Goal: Check status: Check status

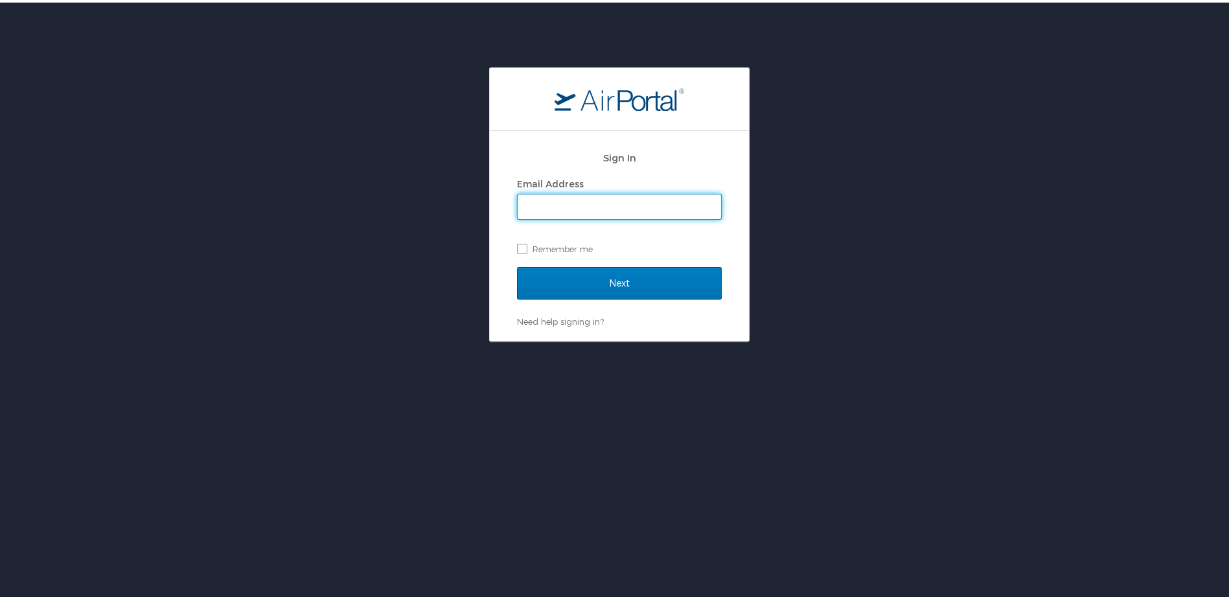
type input "berrigan.dibble@sabelsystems.com"
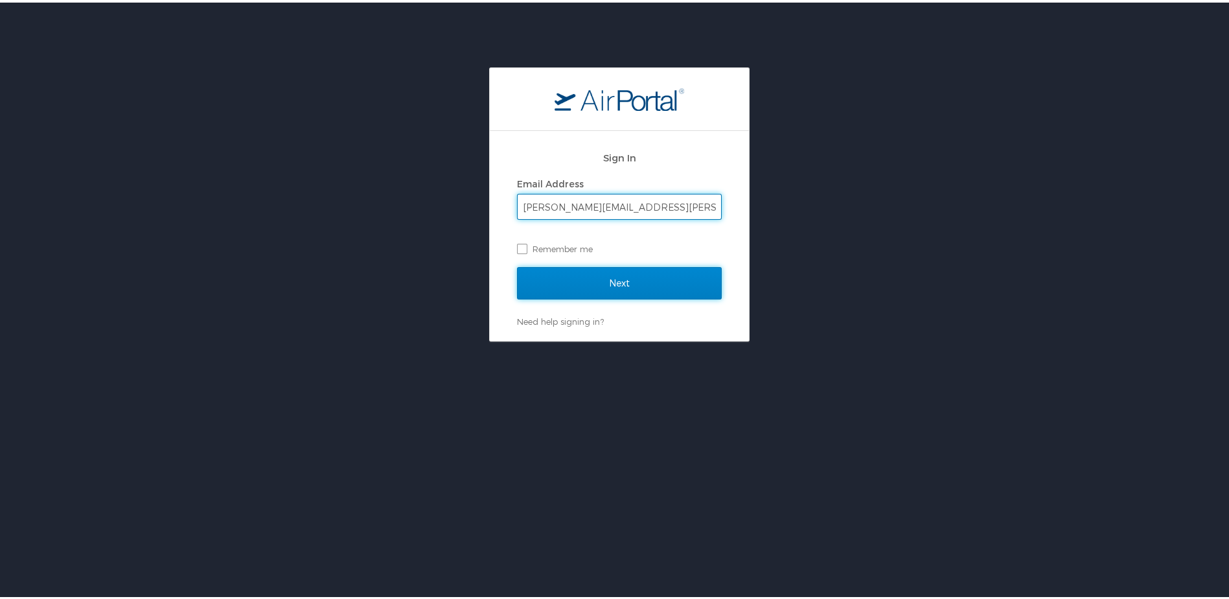
click at [612, 275] on input "Next" at bounding box center [619, 280] width 205 height 32
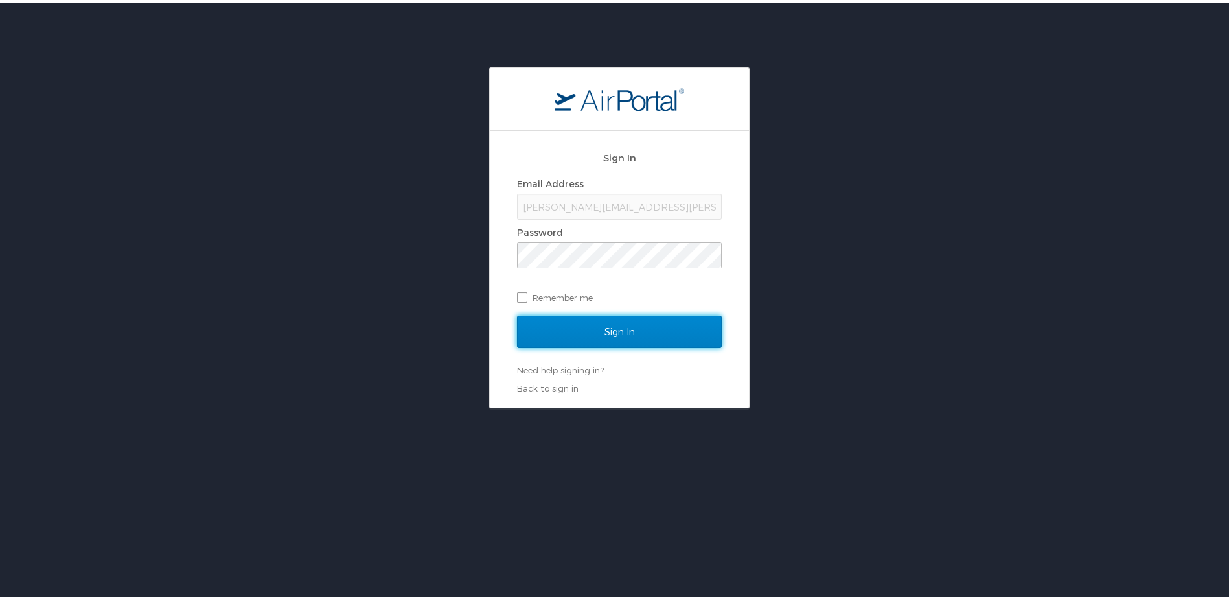
click at [603, 332] on input "Sign In" at bounding box center [619, 329] width 205 height 32
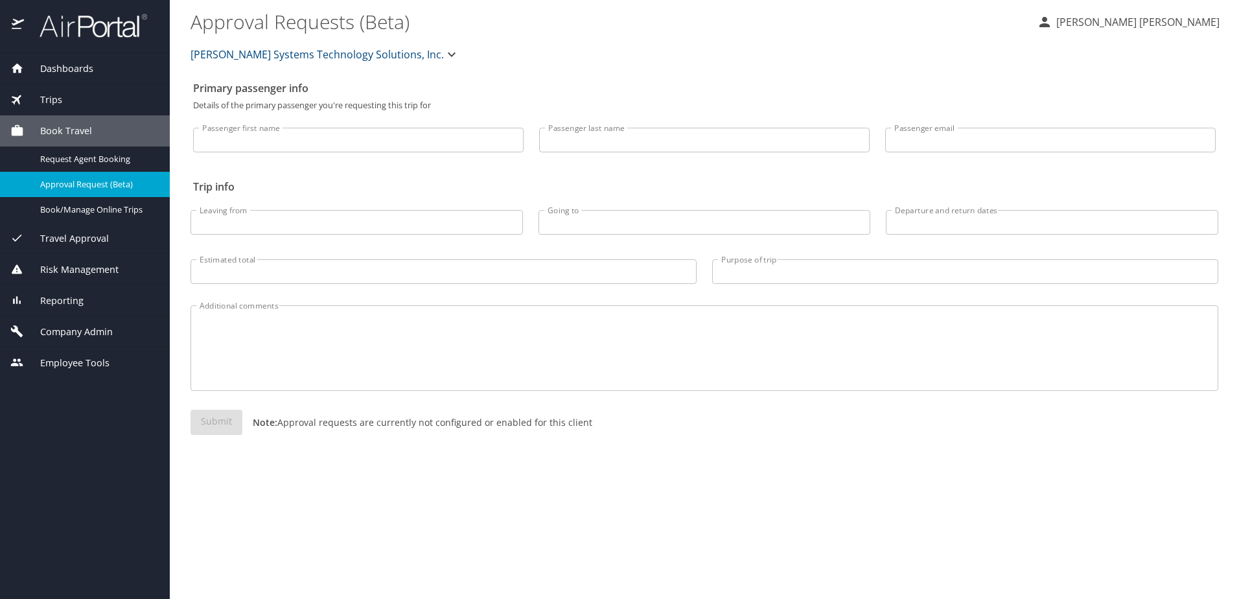
click at [64, 68] on span "Dashboards" at bounding box center [58, 69] width 69 height 14
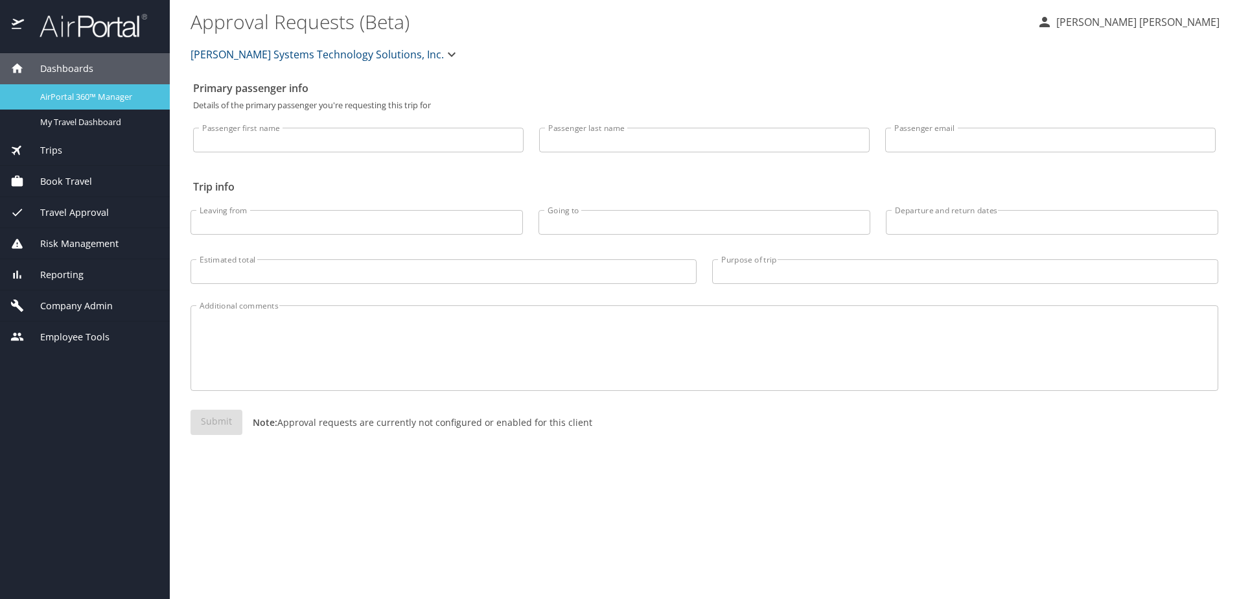
click at [93, 100] on span "AirPortal 360™ Manager" at bounding box center [97, 97] width 114 height 12
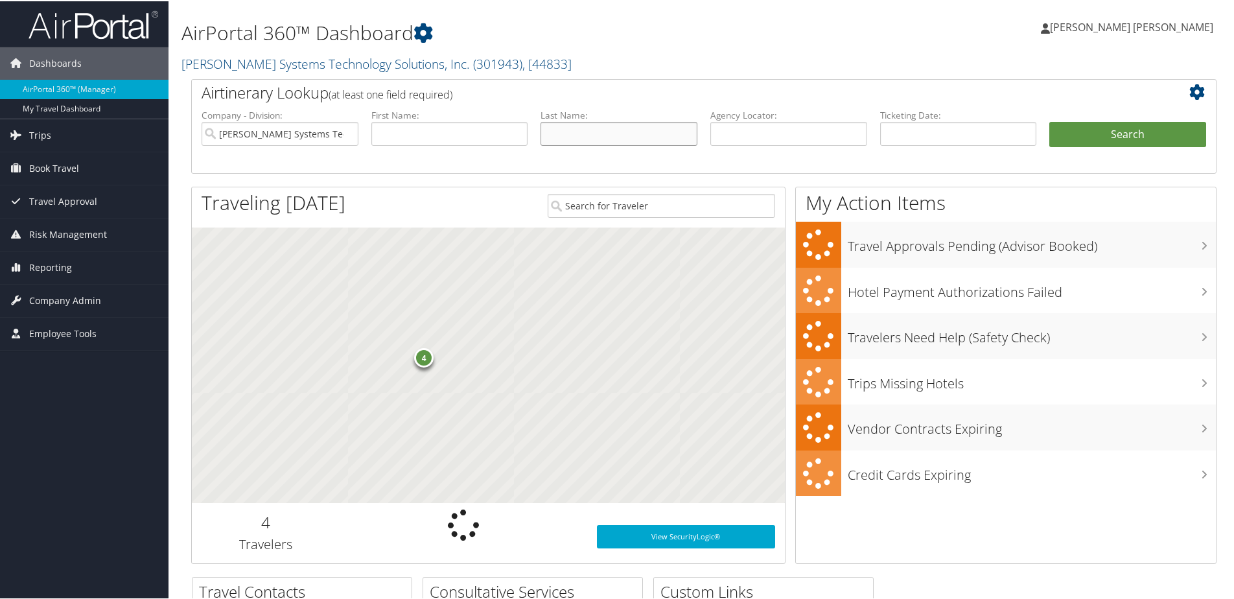
click at [562, 138] on input "text" at bounding box center [619, 133] width 157 height 24
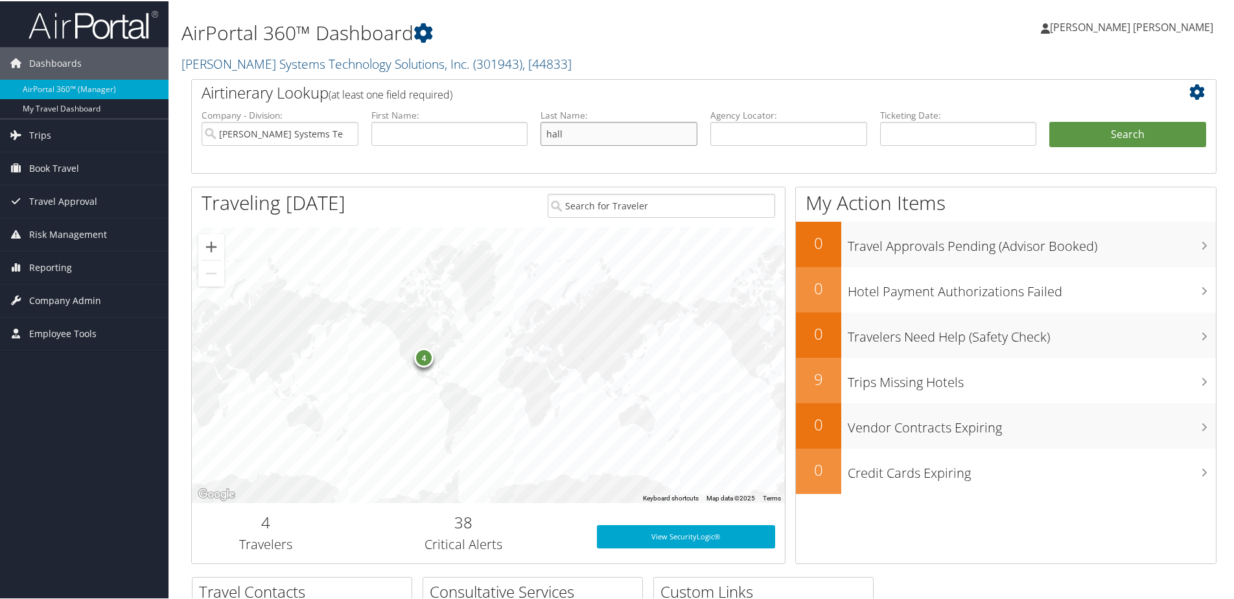
type input "Hall"
type input "Darrell"
click at [1099, 128] on button "Search" at bounding box center [1127, 134] width 157 height 26
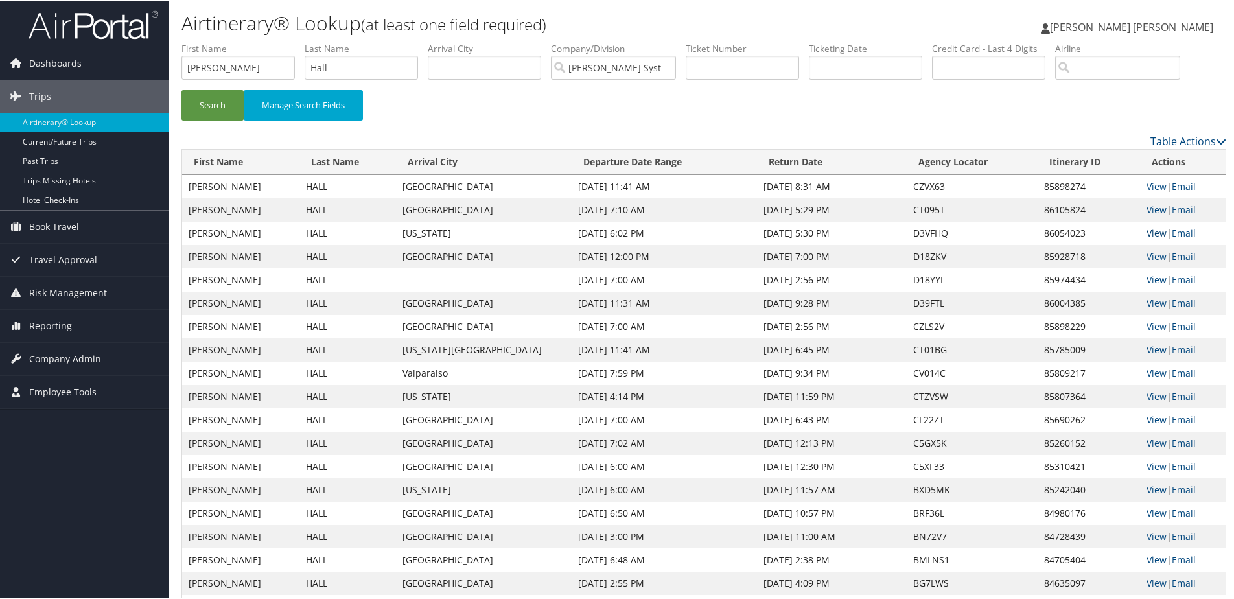
click at [1153, 230] on link "View" at bounding box center [1156, 232] width 20 height 12
click at [1146, 278] on link "View" at bounding box center [1156, 278] width 20 height 12
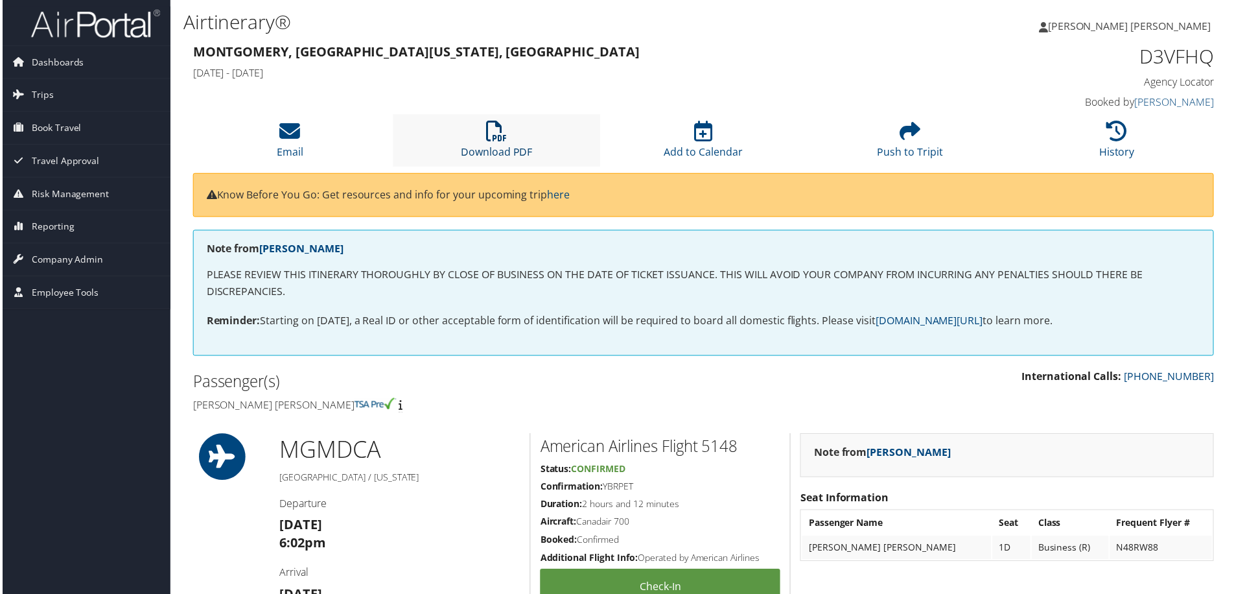
click at [496, 139] on icon at bounding box center [496, 131] width 21 height 21
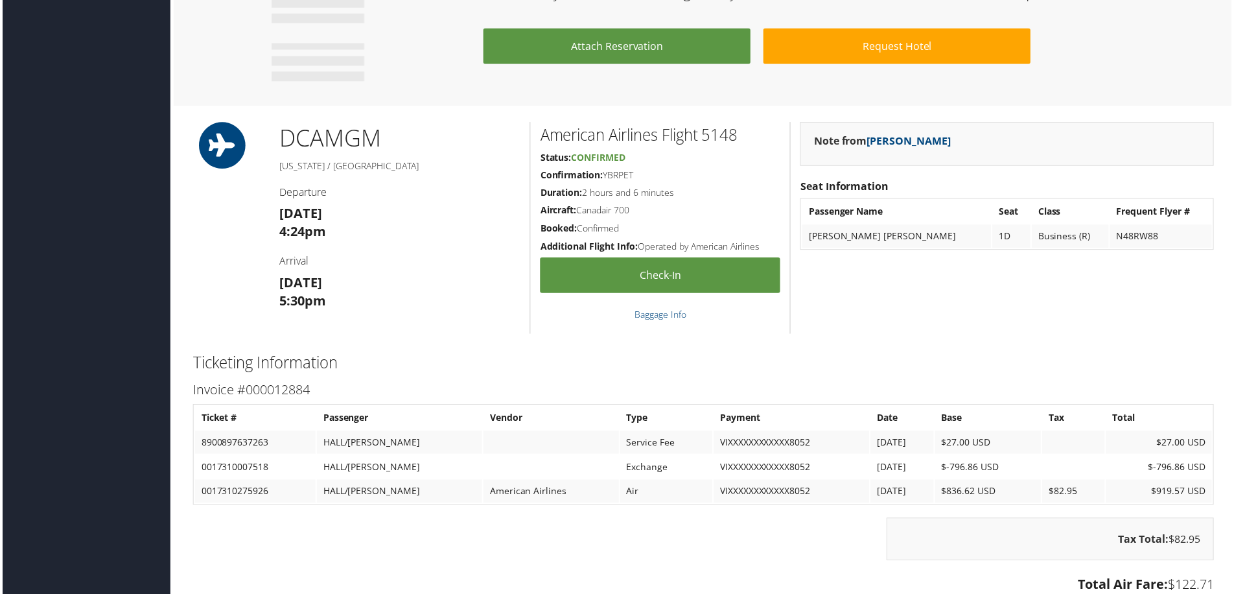
scroll to position [972, 0]
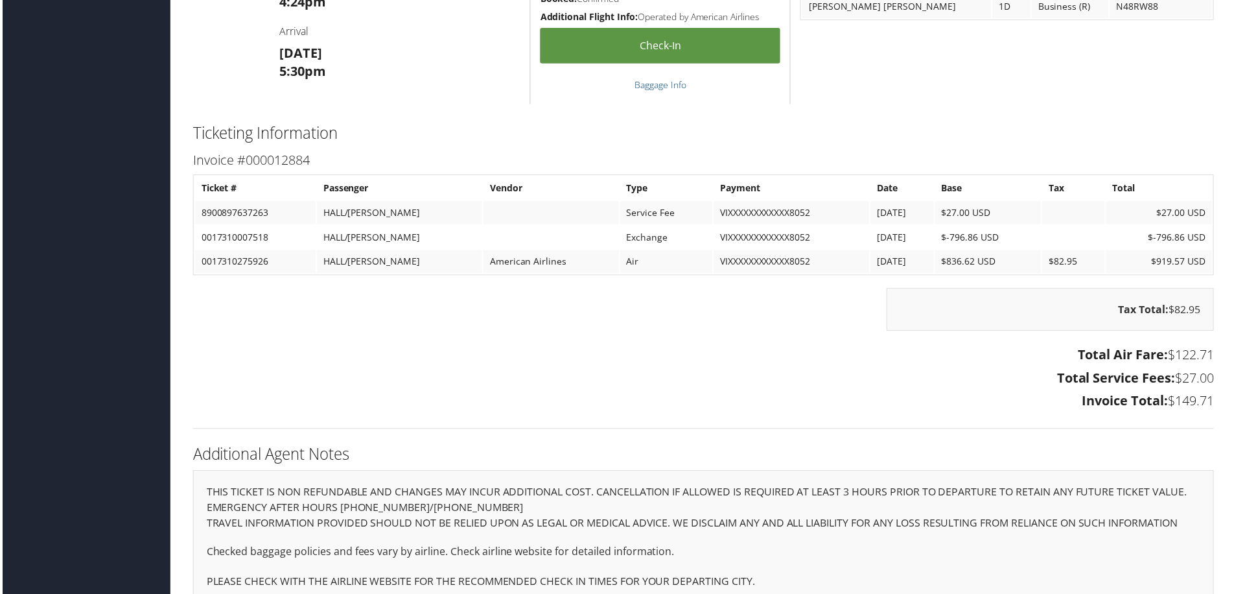
click at [706, 337] on div "Tax Total: $82.95" at bounding box center [703, 317] width 1045 height 56
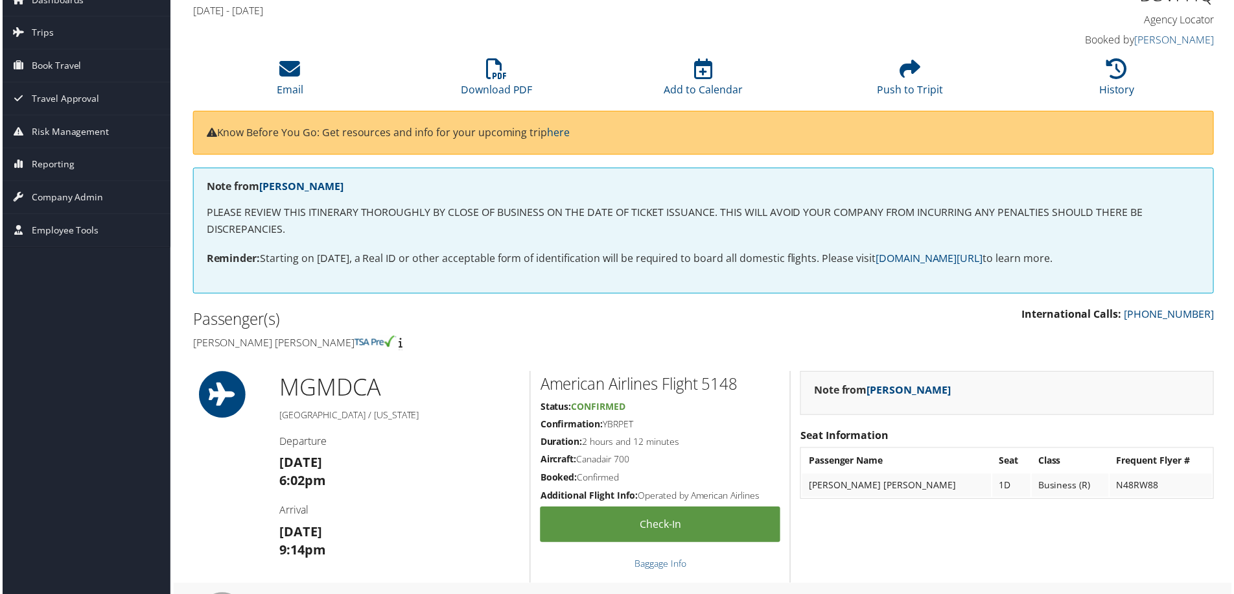
scroll to position [0, 0]
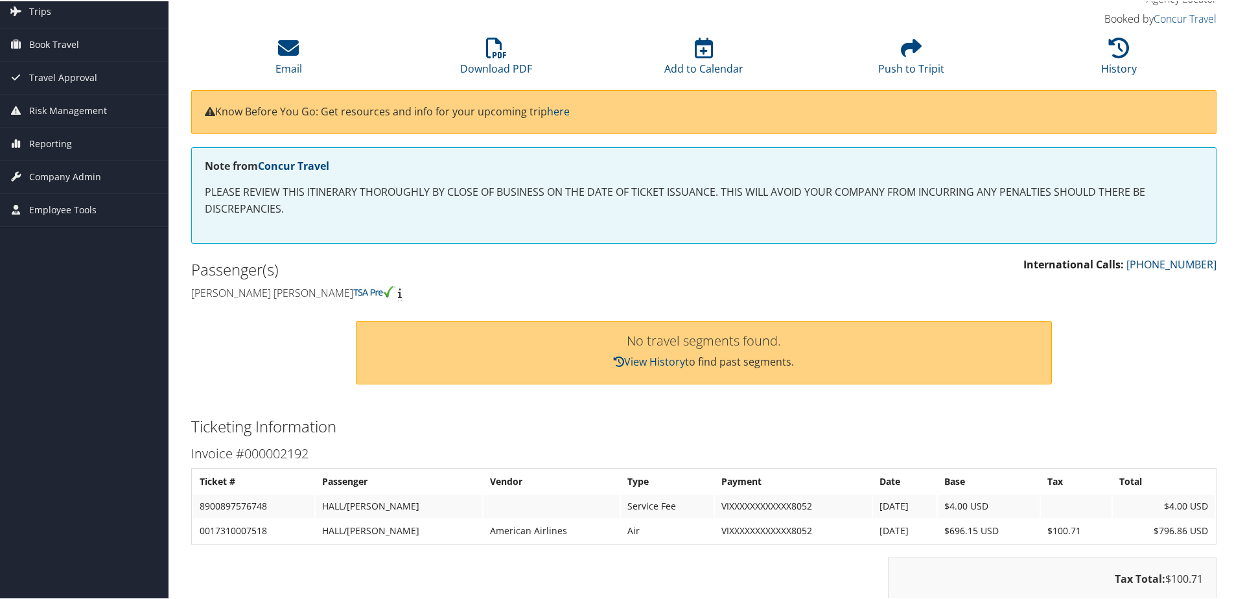
scroll to position [74, 0]
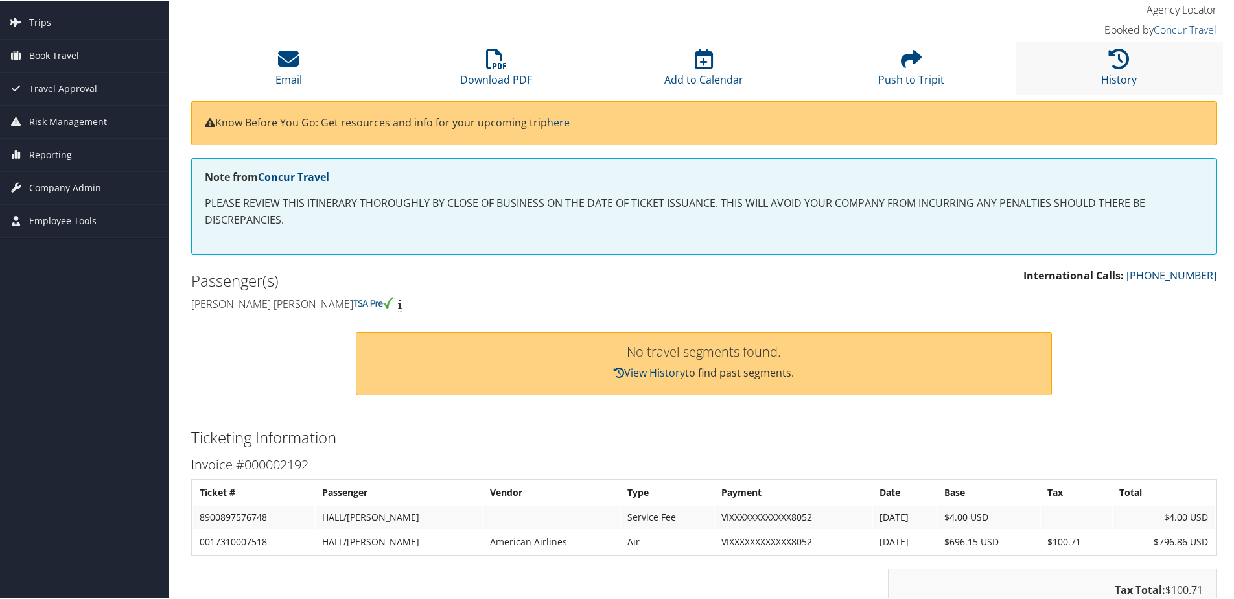
click at [1099, 64] on li "History" at bounding box center [1119, 67] width 207 height 52
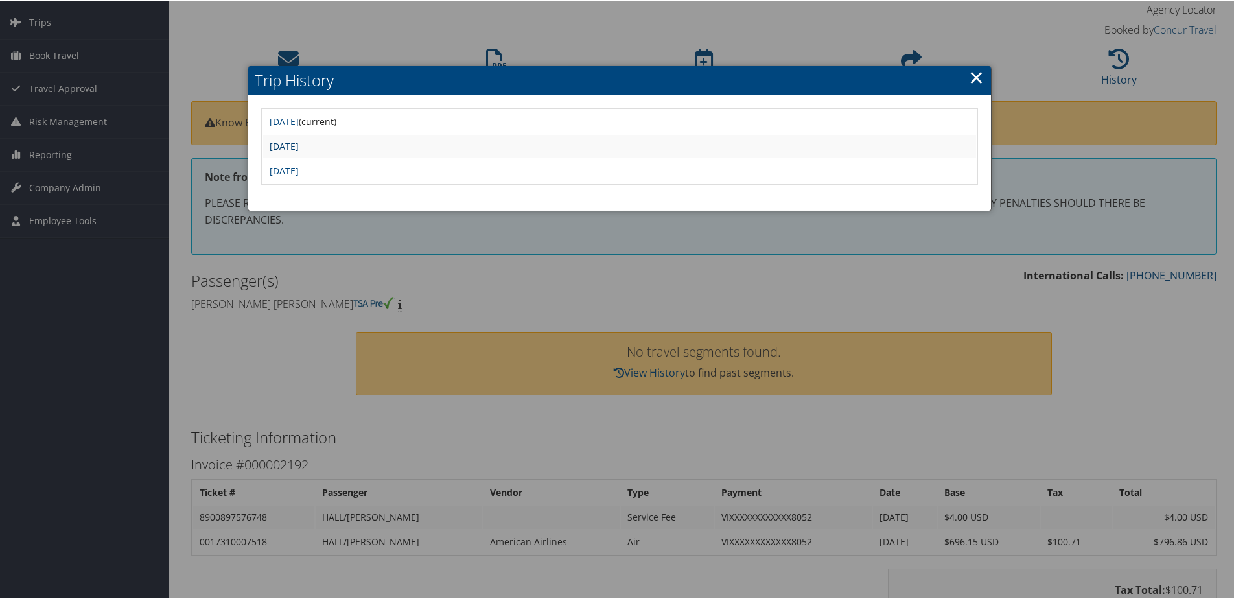
drag, startPoint x: 343, startPoint y: 146, endPoint x: 349, endPoint y: 143, distance: 6.7
click at [299, 146] on link "[DATE]" at bounding box center [284, 145] width 29 height 12
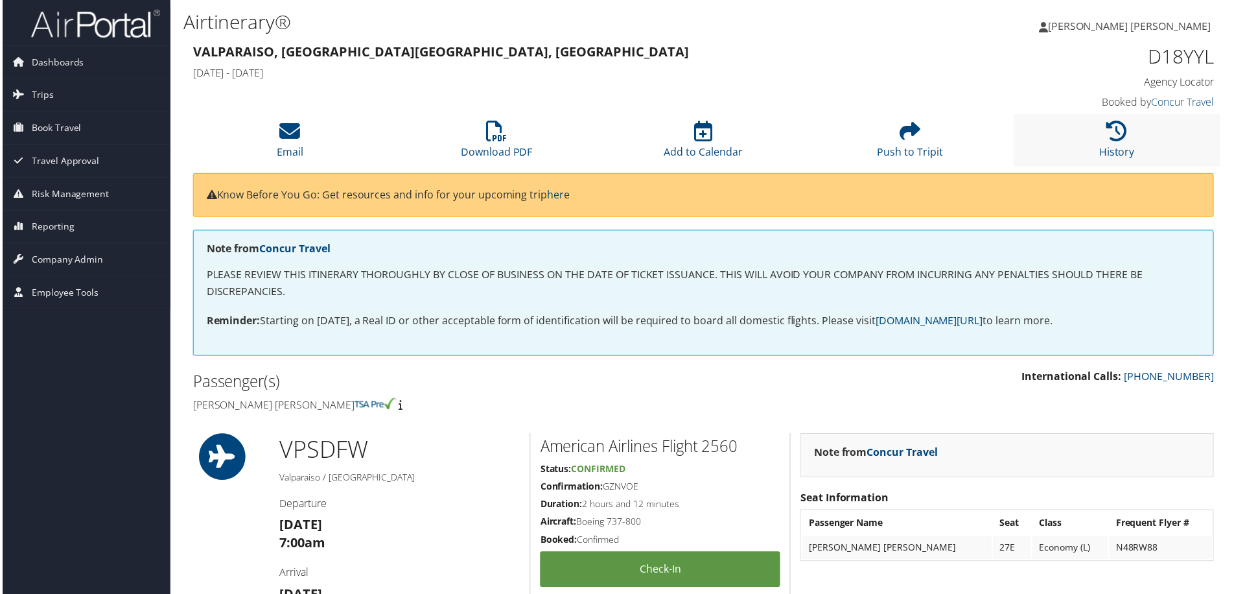
click at [1093, 130] on li "History" at bounding box center [1119, 141] width 207 height 52
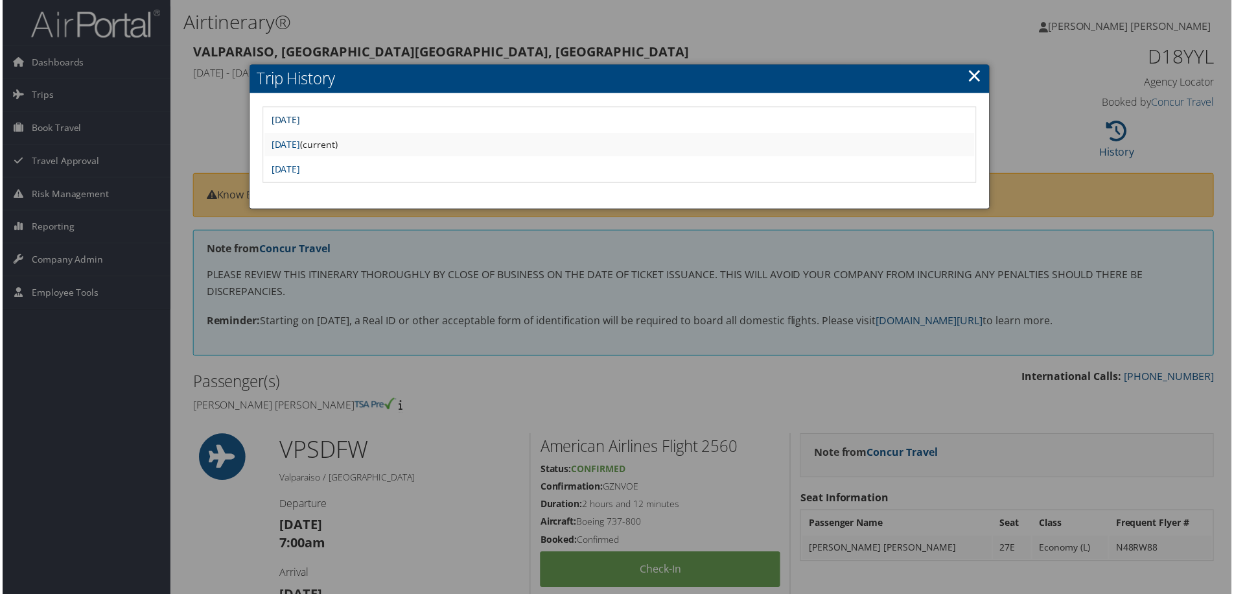
click at [299, 119] on link "Wed Aug 13 15:18:26 MDT 2025" at bounding box center [284, 120] width 29 height 12
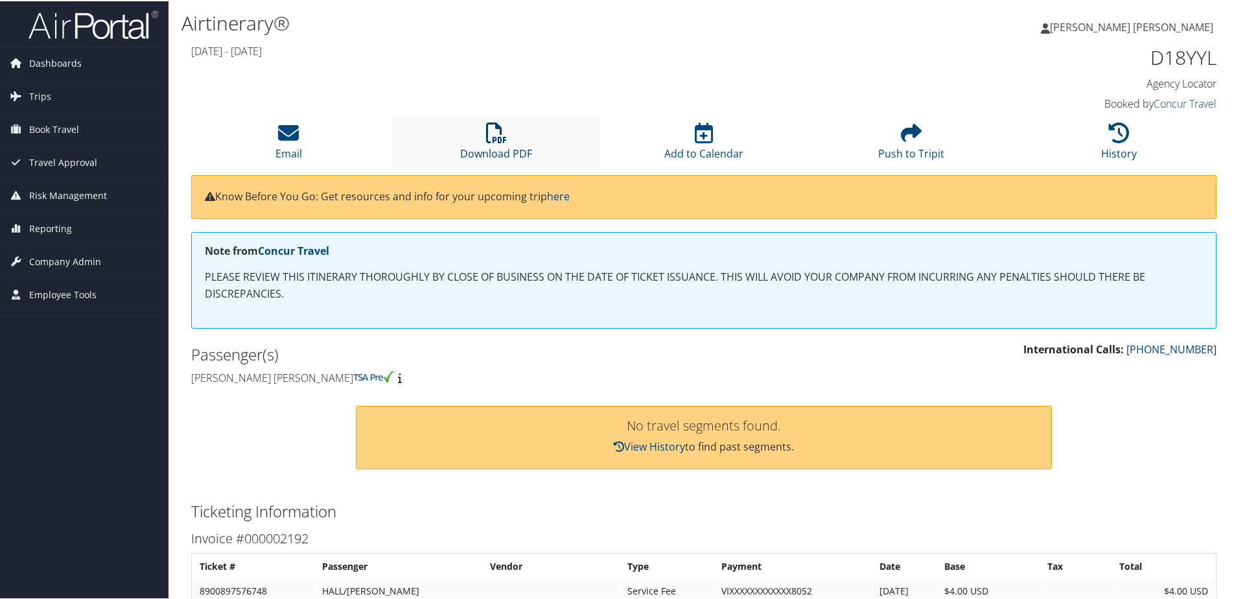
click at [494, 139] on icon at bounding box center [496, 131] width 21 height 21
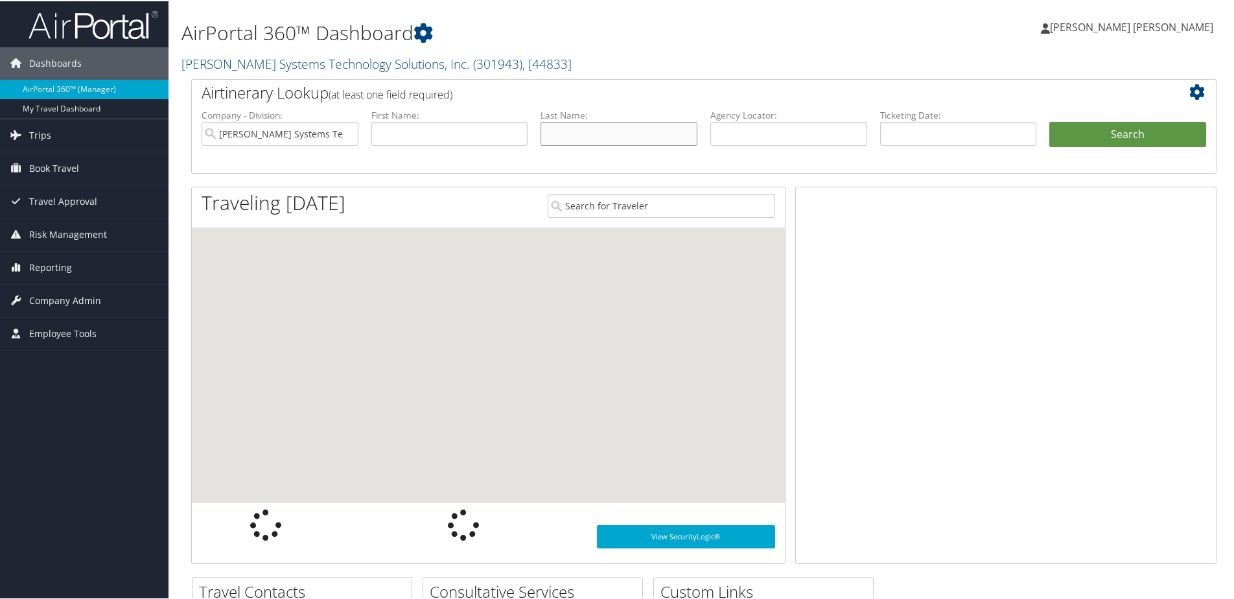
click at [602, 141] on input "text" at bounding box center [619, 133] width 157 height 24
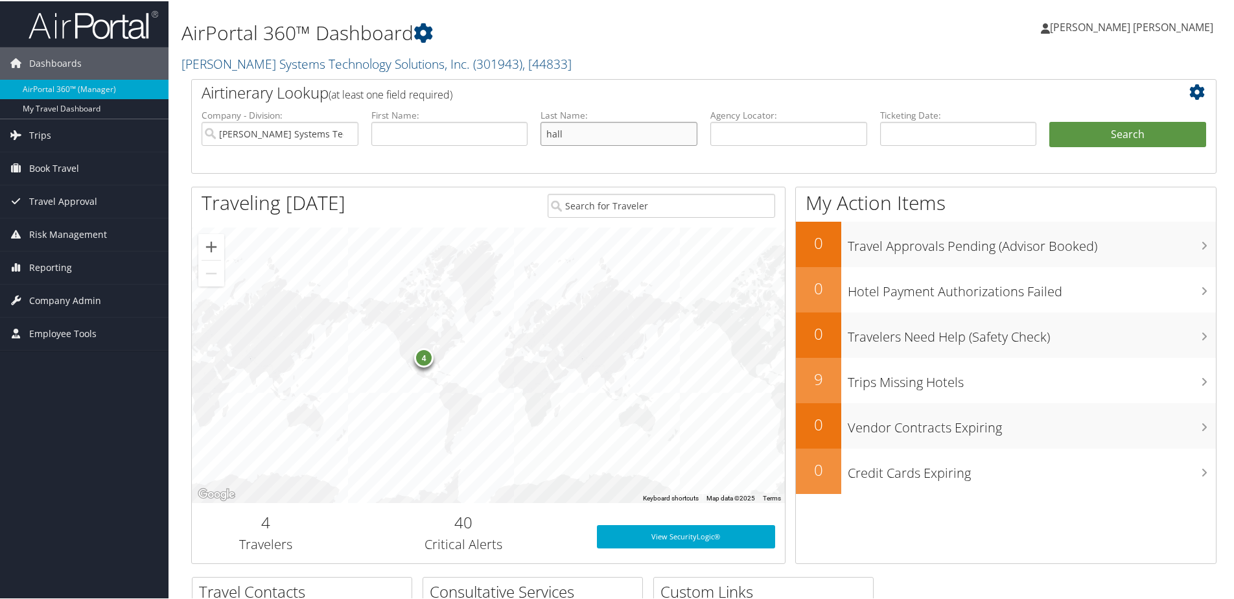
type input "hall"
click at [1049, 121] on button "Search" at bounding box center [1127, 134] width 157 height 26
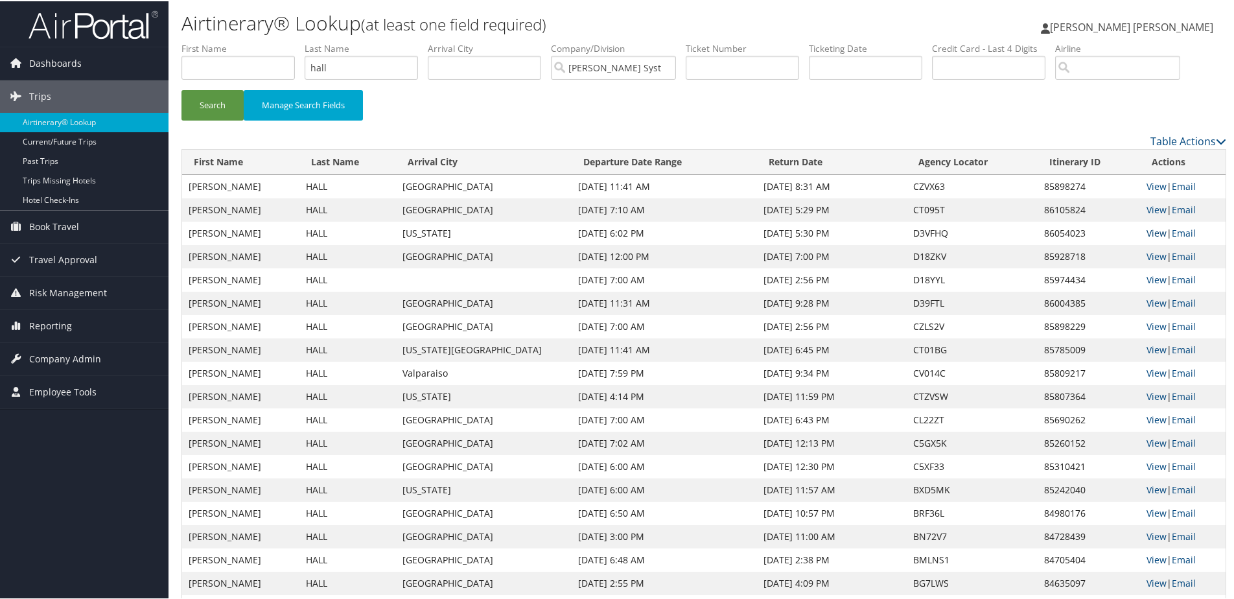
click at [1150, 229] on link "View" at bounding box center [1156, 232] width 20 height 12
click at [1149, 183] on link "View" at bounding box center [1156, 185] width 20 height 12
click at [1146, 210] on link "View" at bounding box center [1156, 208] width 20 height 12
click at [1146, 234] on link "View" at bounding box center [1156, 232] width 20 height 12
click at [1151, 255] on link "View" at bounding box center [1156, 255] width 20 height 12
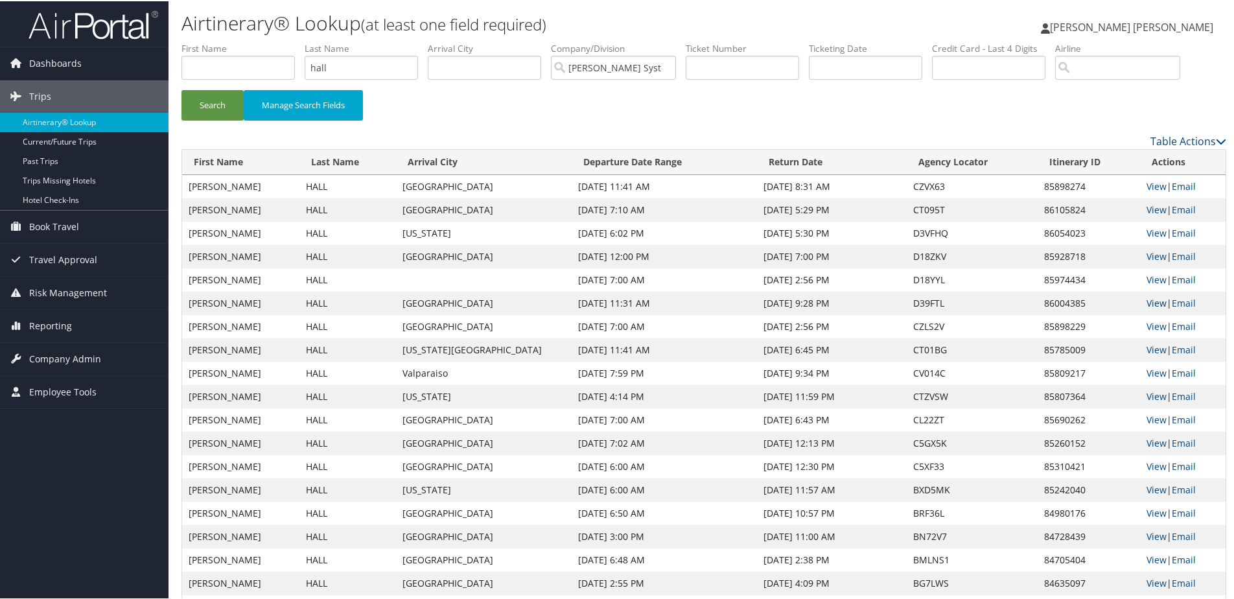
click at [1146, 306] on link "View" at bounding box center [1156, 302] width 20 height 12
click at [1150, 327] on link "View" at bounding box center [1156, 325] width 20 height 12
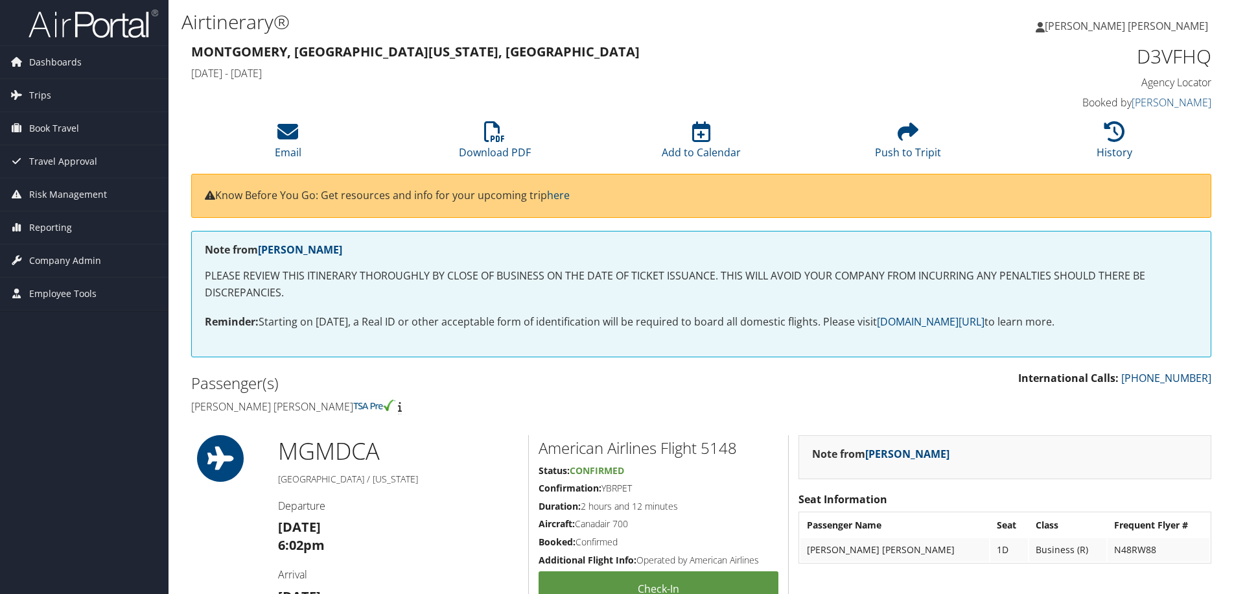
click at [1115, 130] on icon at bounding box center [1114, 131] width 21 height 21
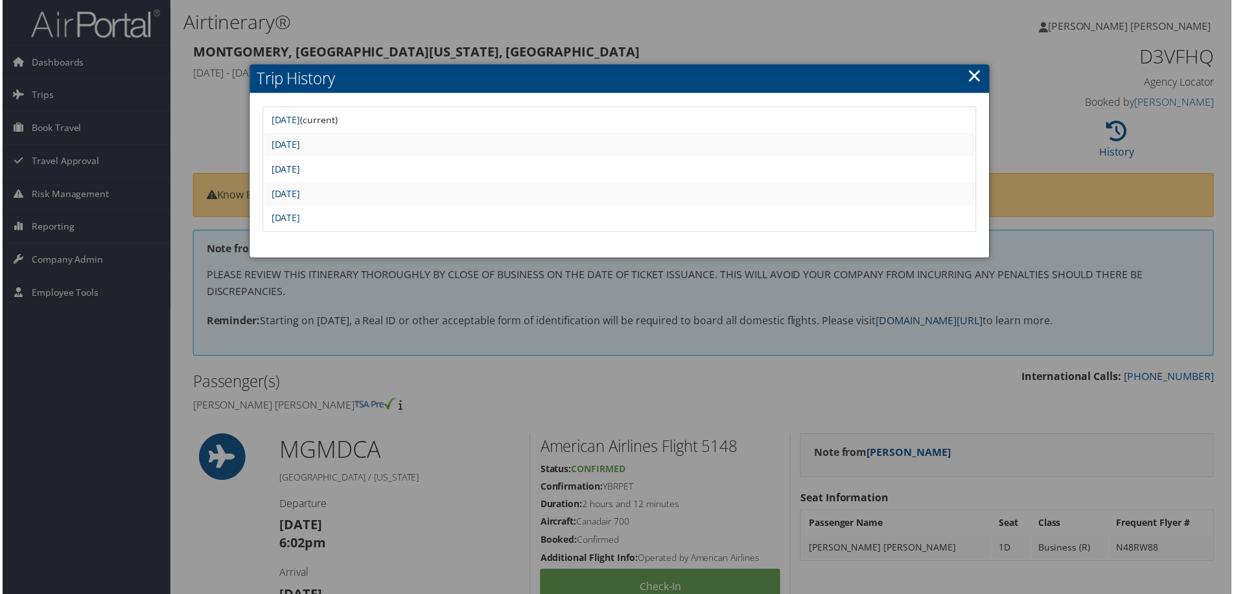
click at [299, 164] on link "[DATE]" at bounding box center [284, 169] width 29 height 12
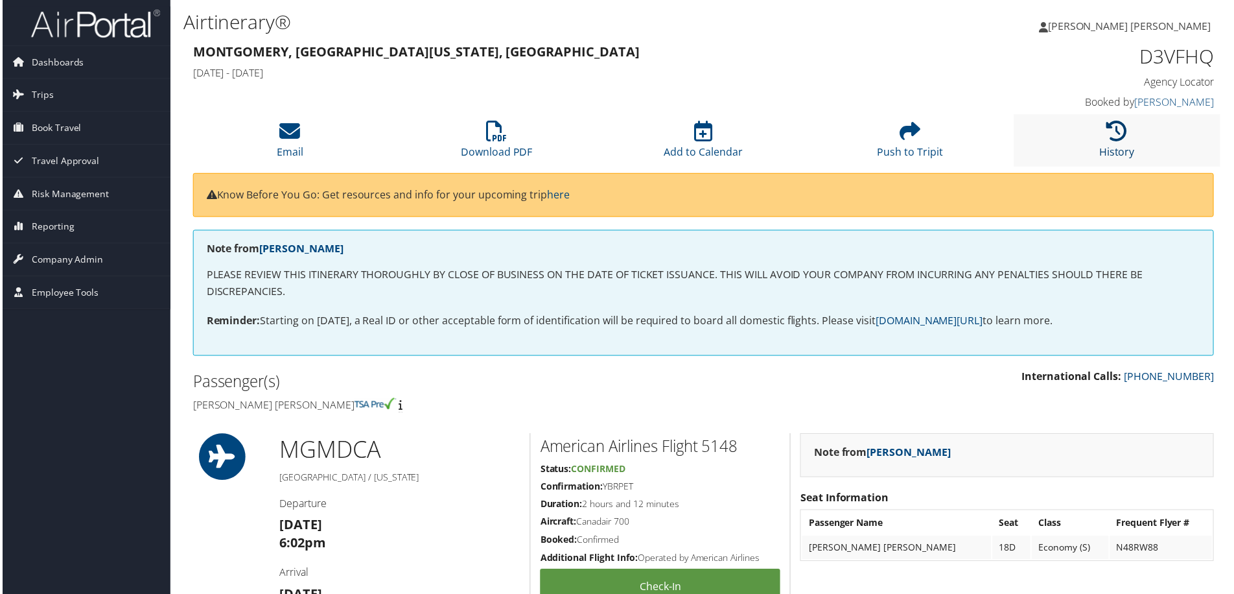
click at [1101, 149] on link "History" at bounding box center [1119, 143] width 36 height 31
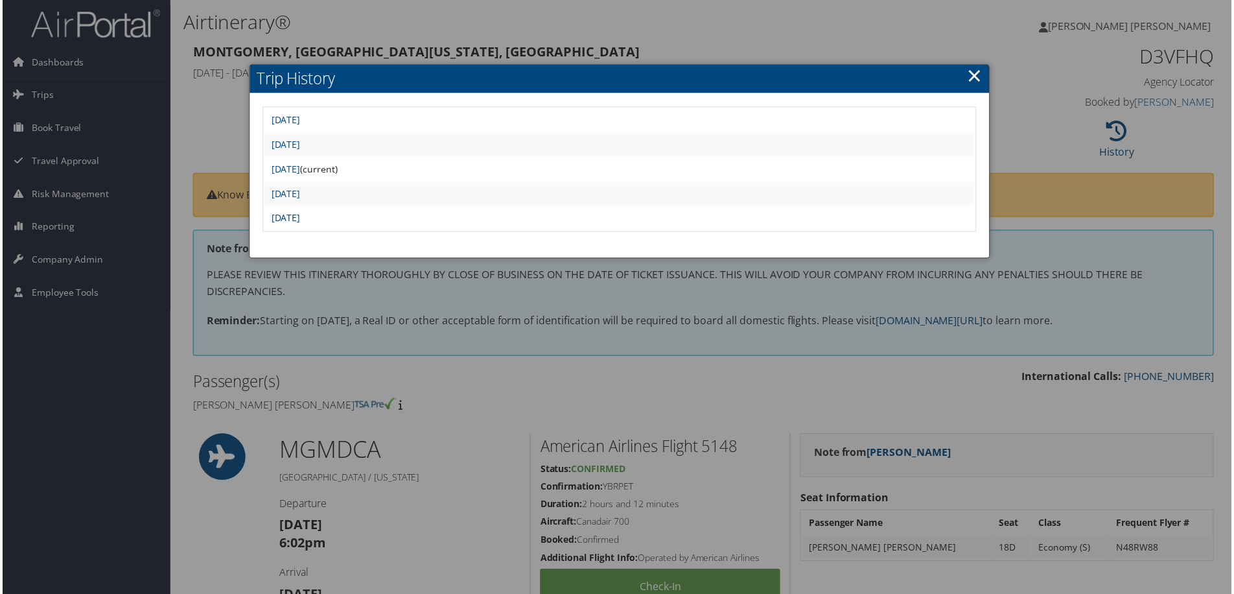
click at [299, 218] on link "Fri Aug 15 15:10:48 MDT 2025" at bounding box center [284, 219] width 29 height 12
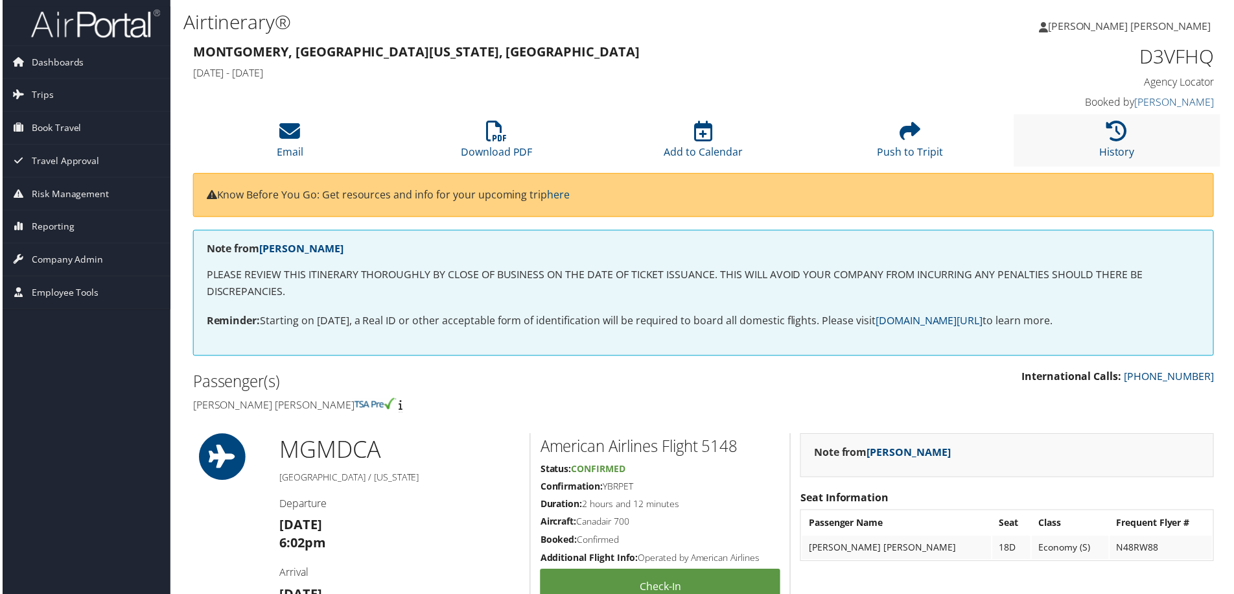
click at [1109, 145] on li "History" at bounding box center [1119, 141] width 207 height 52
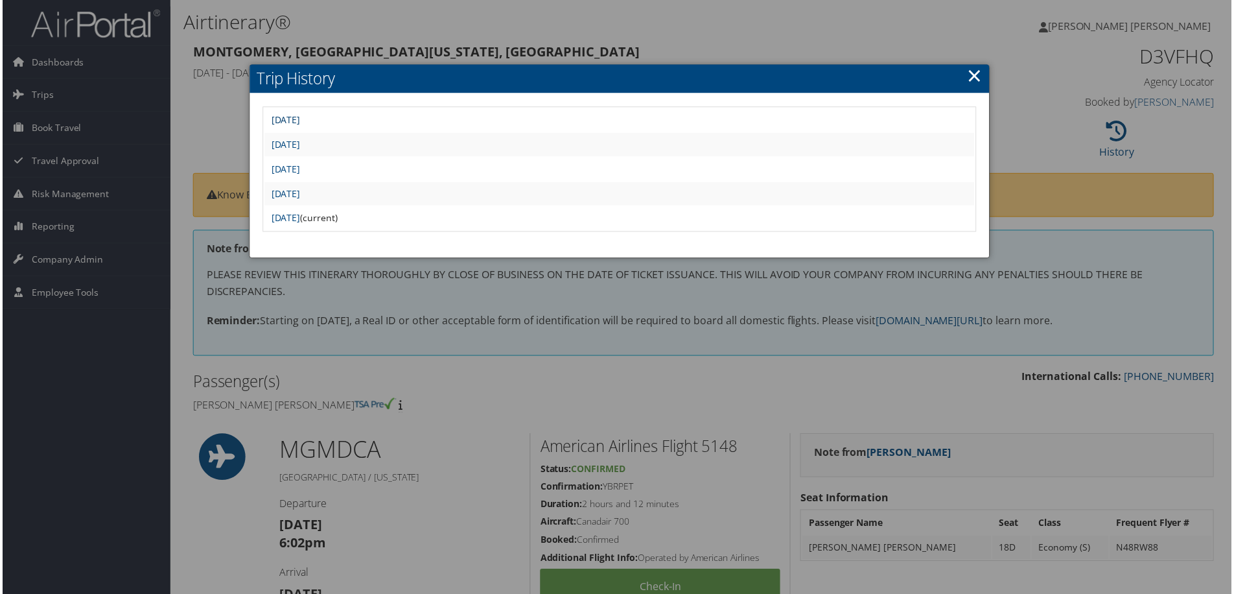
click at [299, 115] on link "[DATE]" at bounding box center [284, 120] width 29 height 12
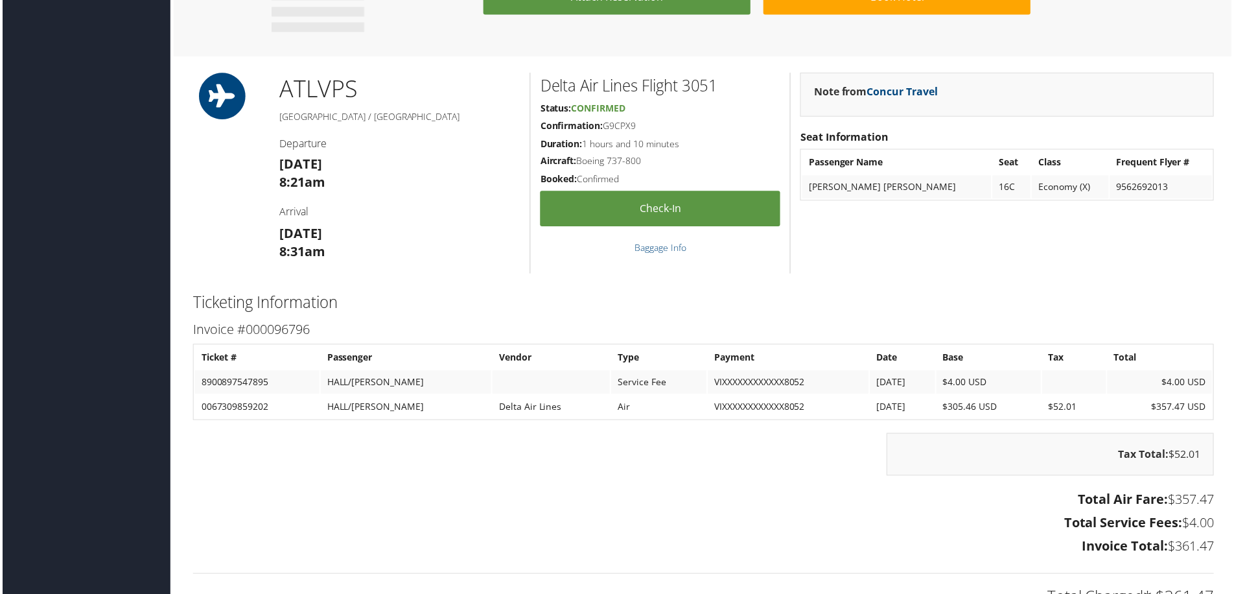
scroll to position [604, 0]
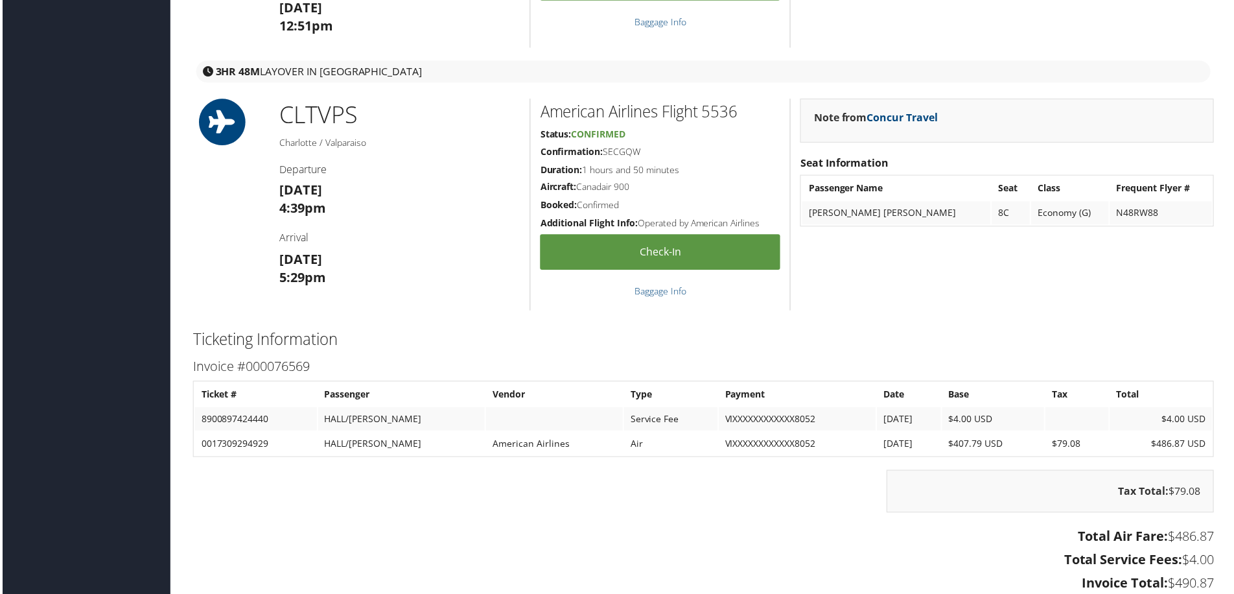
scroll to position [1491, 0]
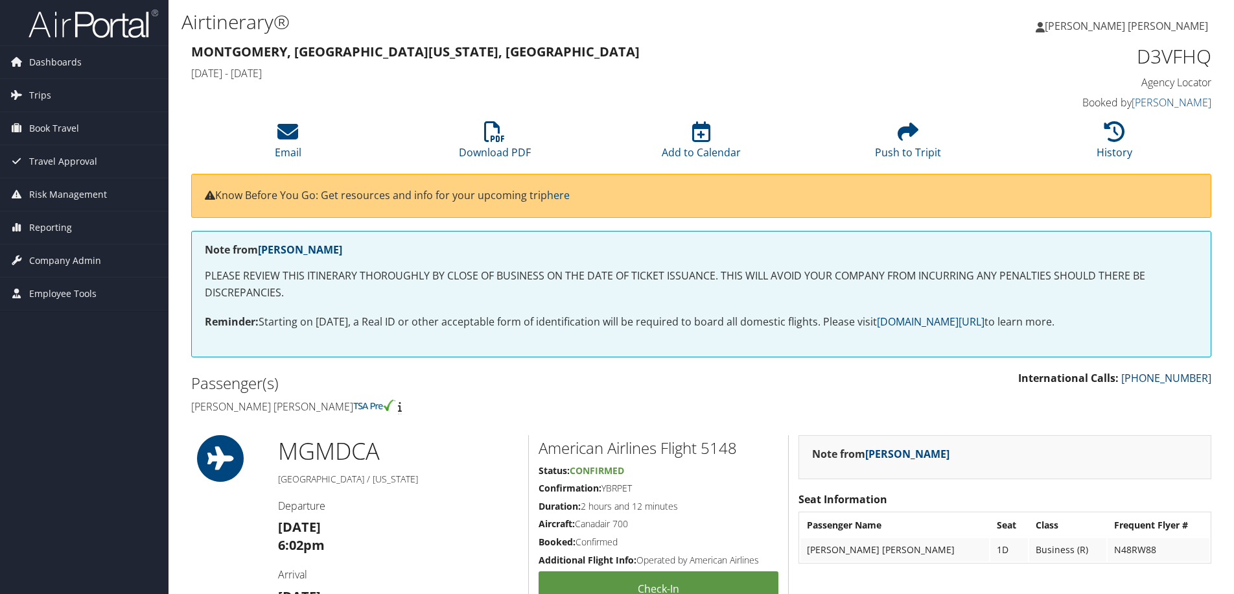
scroll to position [997, 0]
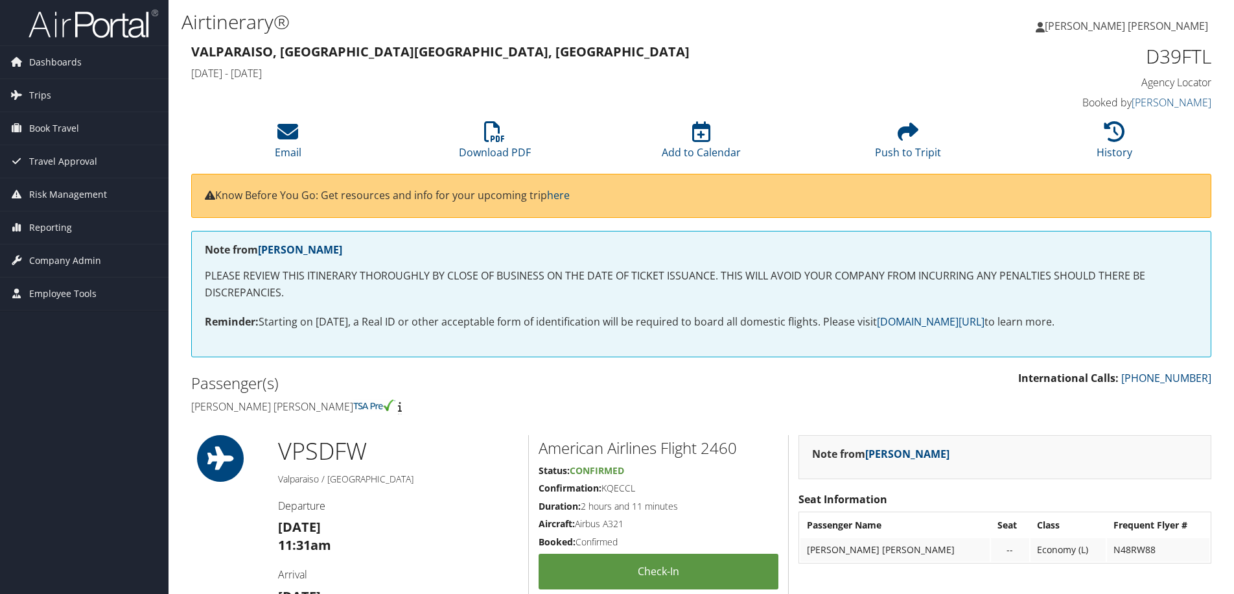
scroll to position [1426, 0]
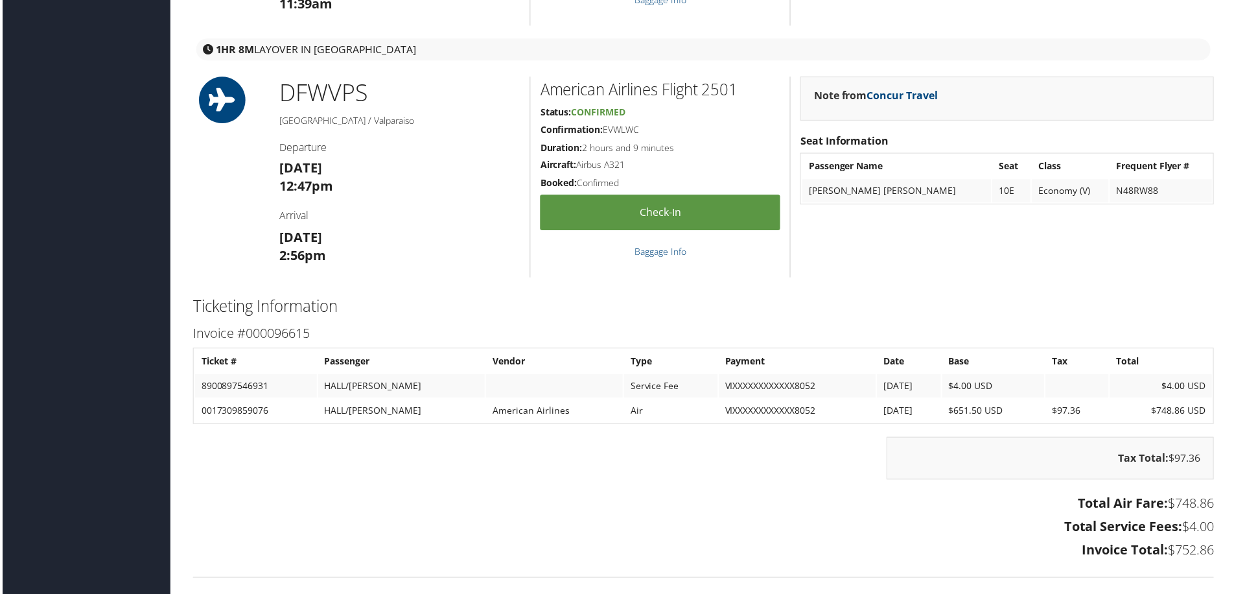
scroll to position [1491, 0]
